Goal: Information Seeking & Learning: Learn about a topic

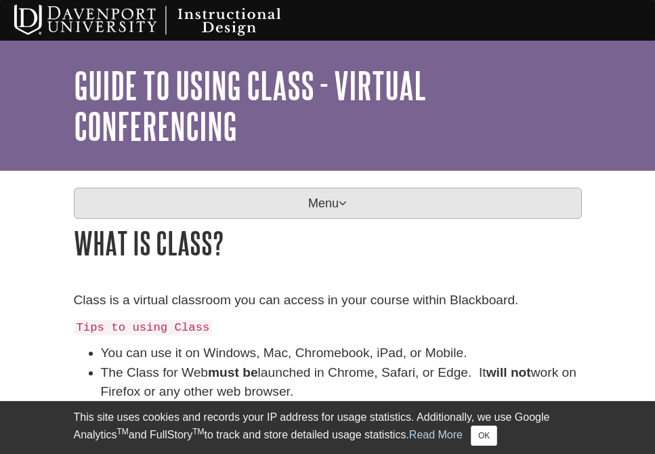
click at [320, 216] on p "Menu" at bounding box center [328, 203] width 508 height 31
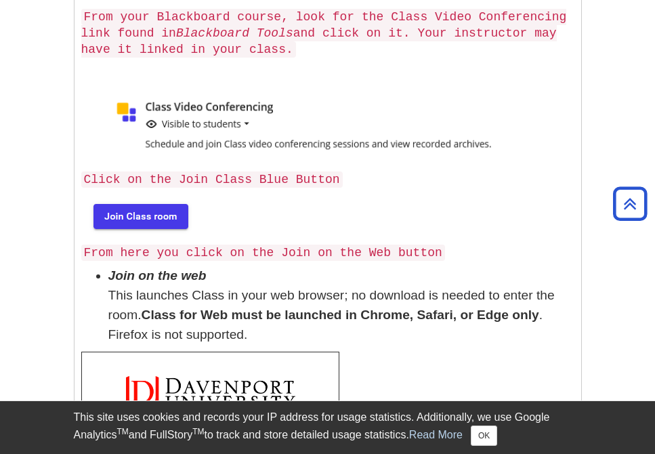
scroll to position [821, 0]
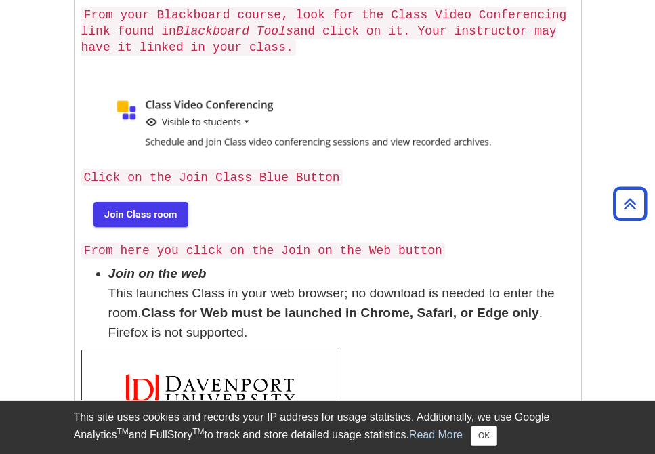
click at [146, 228] on img at bounding box center [139, 213] width 116 height 43
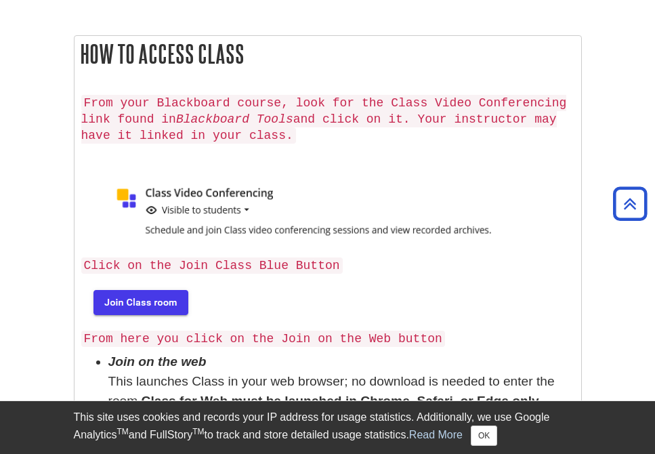
scroll to position [743, 0]
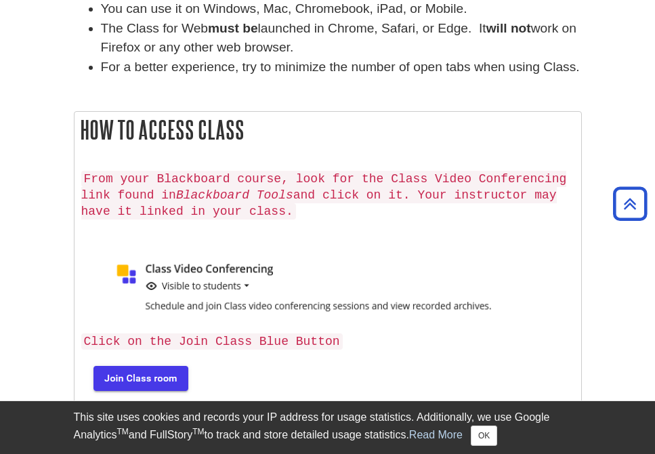
scroll to position [345, 0]
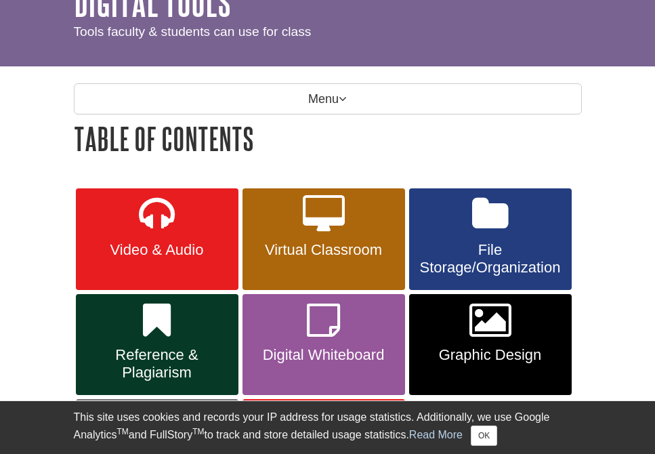
scroll to position [89, 0]
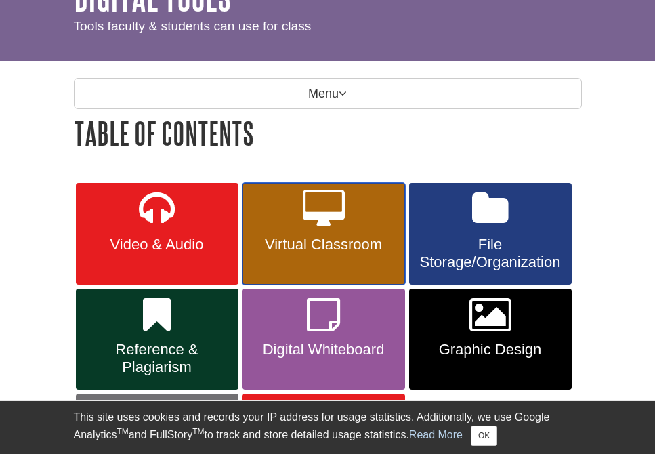
click at [322, 257] on link "Virtual Classroom" at bounding box center [323, 234] width 163 height 102
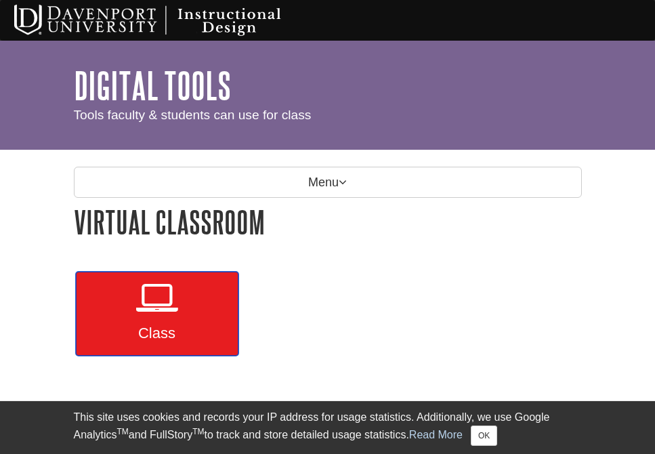
click at [175, 303] on icon at bounding box center [157, 297] width 42 height 39
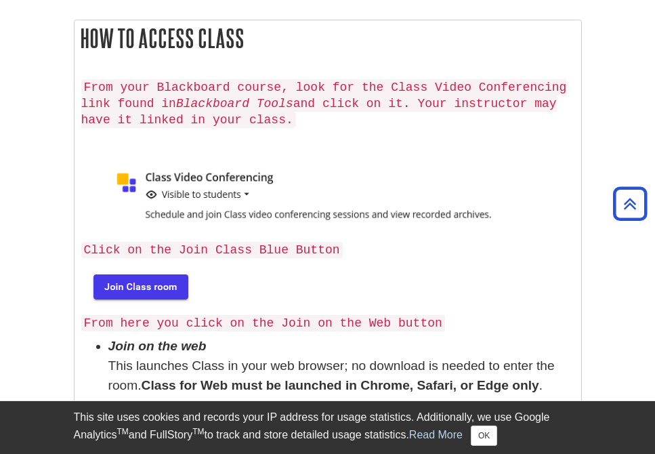
scroll to position [432, 0]
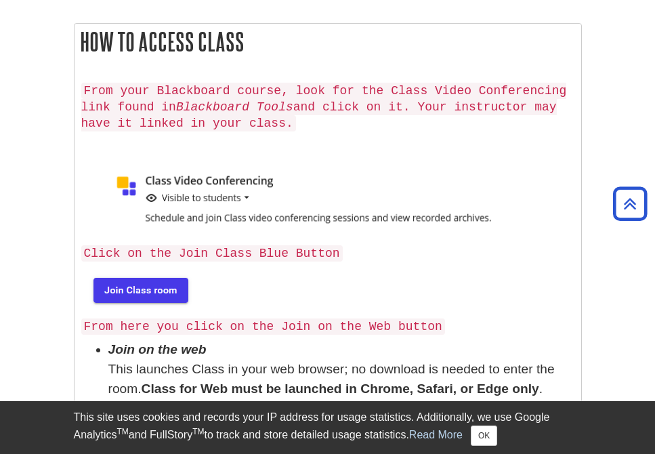
click at [175, 303] on img at bounding box center [139, 288] width 116 height 43
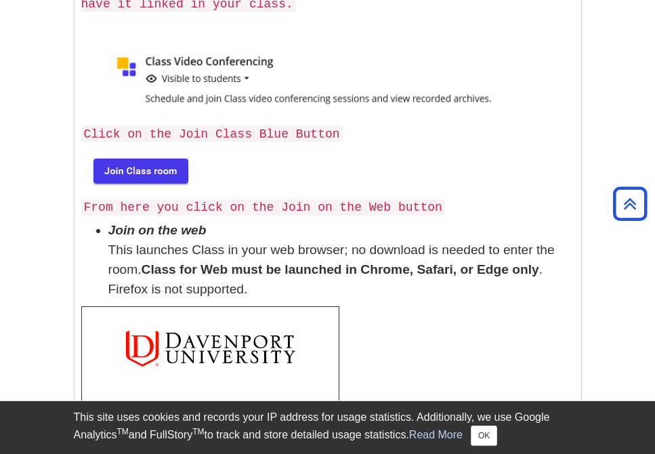
scroll to position [553, 0]
